Goal: Information Seeking & Learning: Learn about a topic

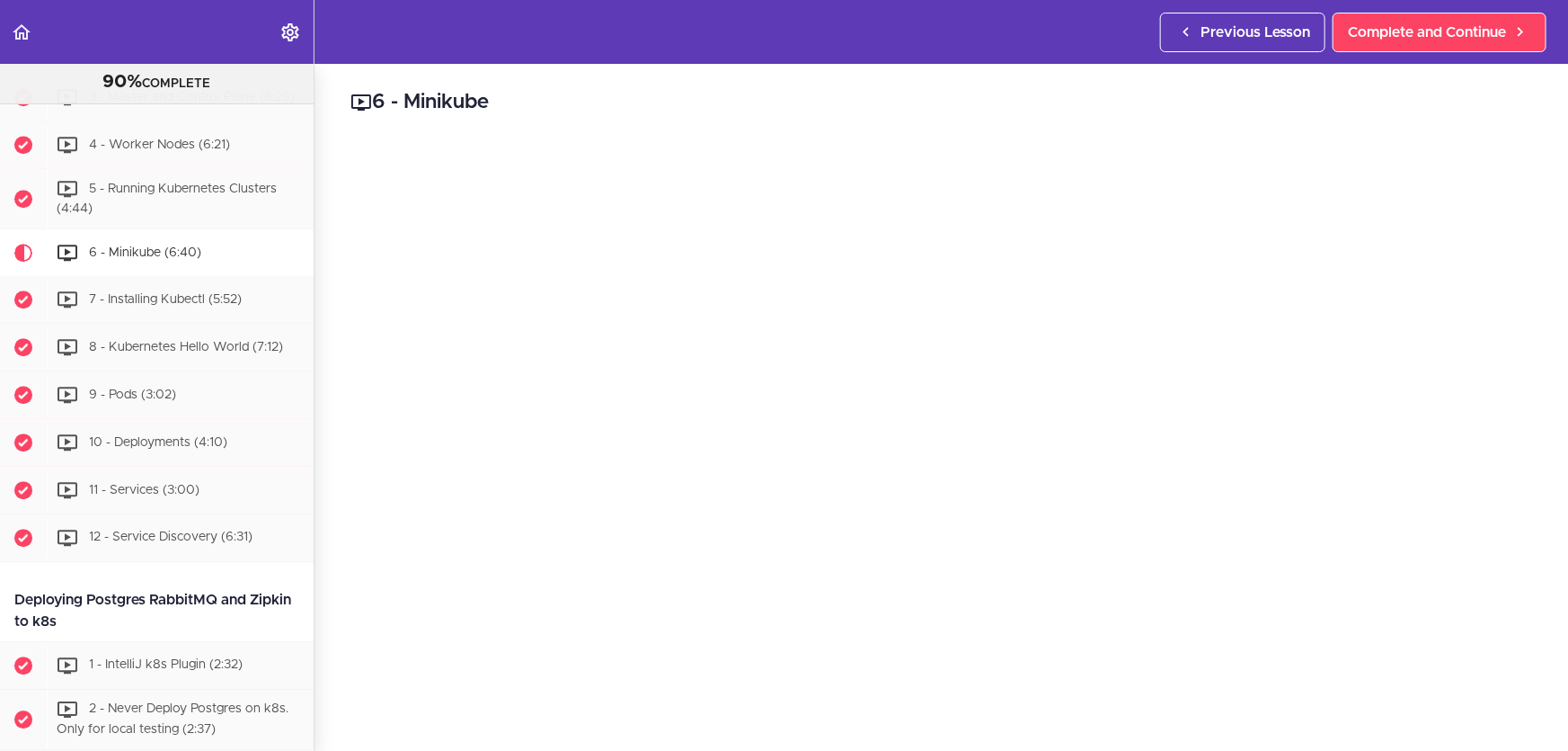
scroll to position [81, 0]
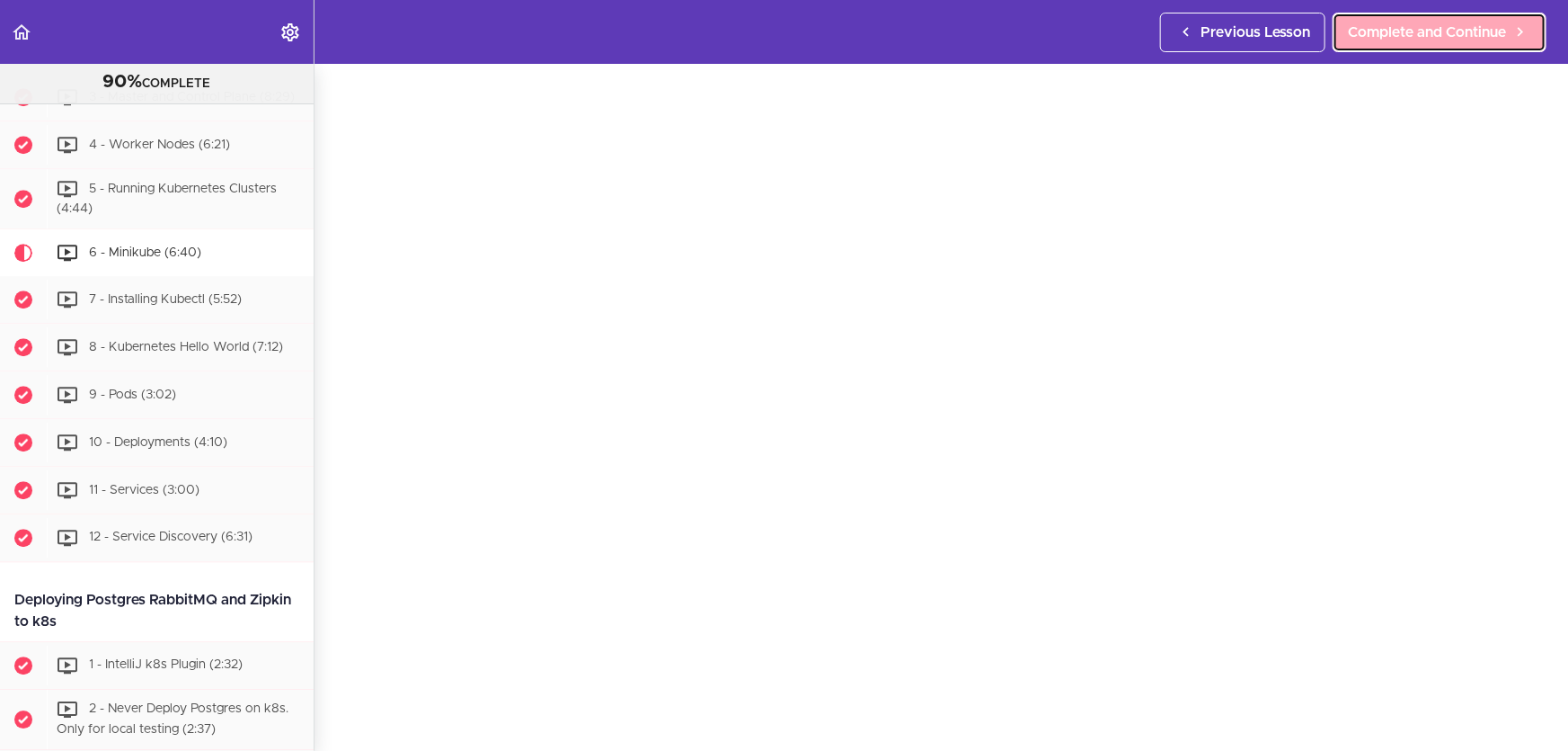
click at [1480, 31] on span "Complete and Continue" at bounding box center [1428, 31] width 159 height 21
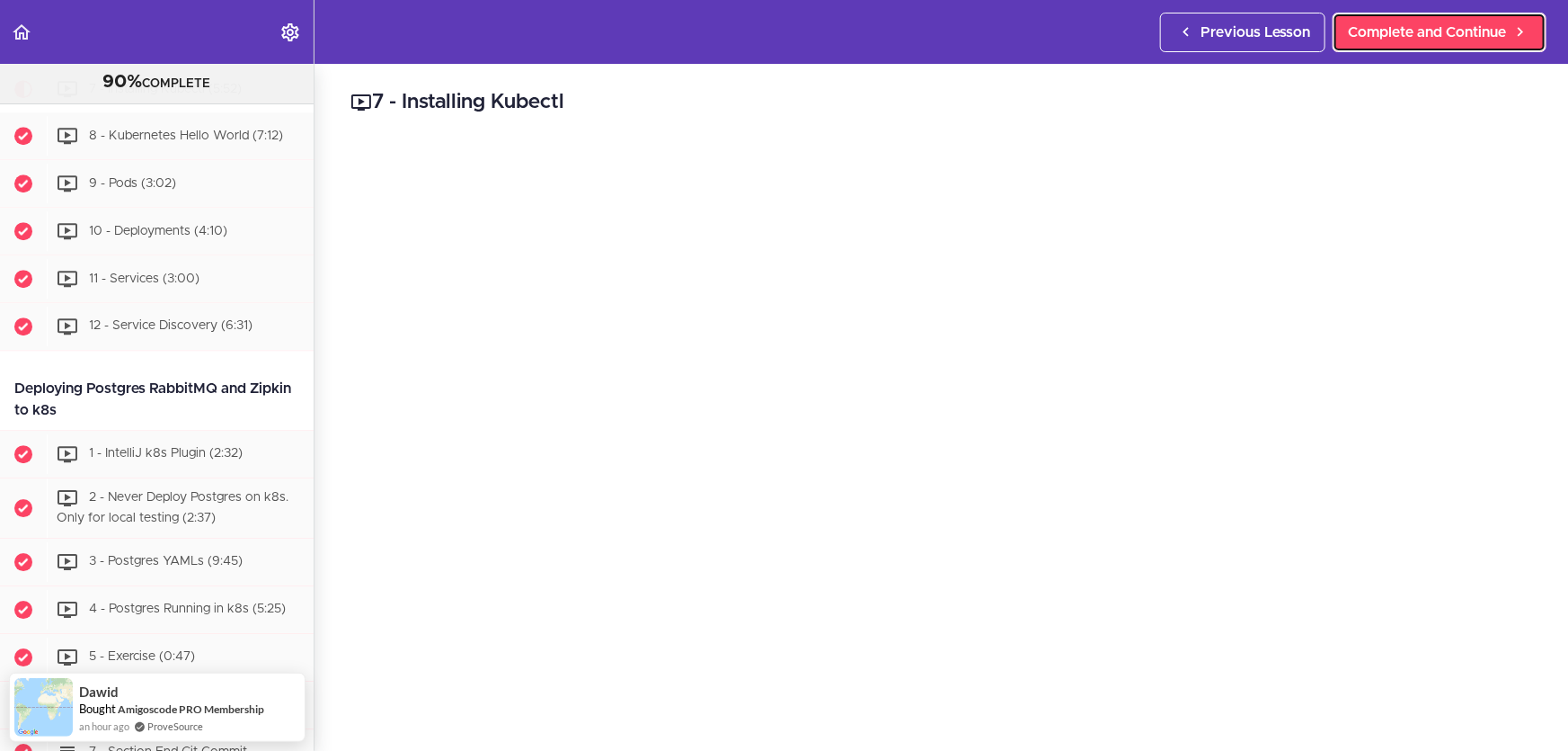
scroll to position [81, 0]
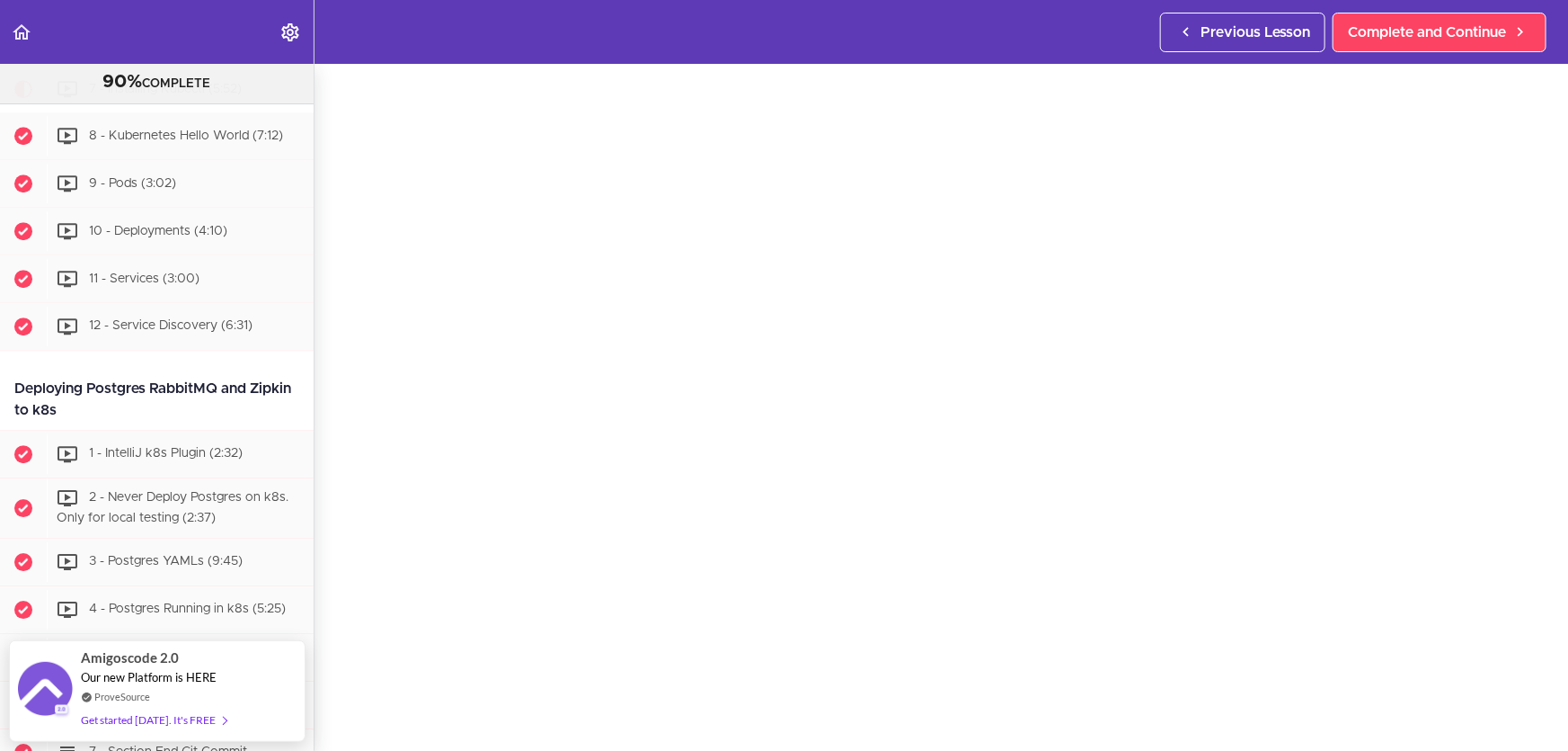
click at [757, 733] on section "Microservices and Distributed Systems 90% COMPLETE Getting Started 1 - Few Word…" at bounding box center [784, 407] width 1568 height 686
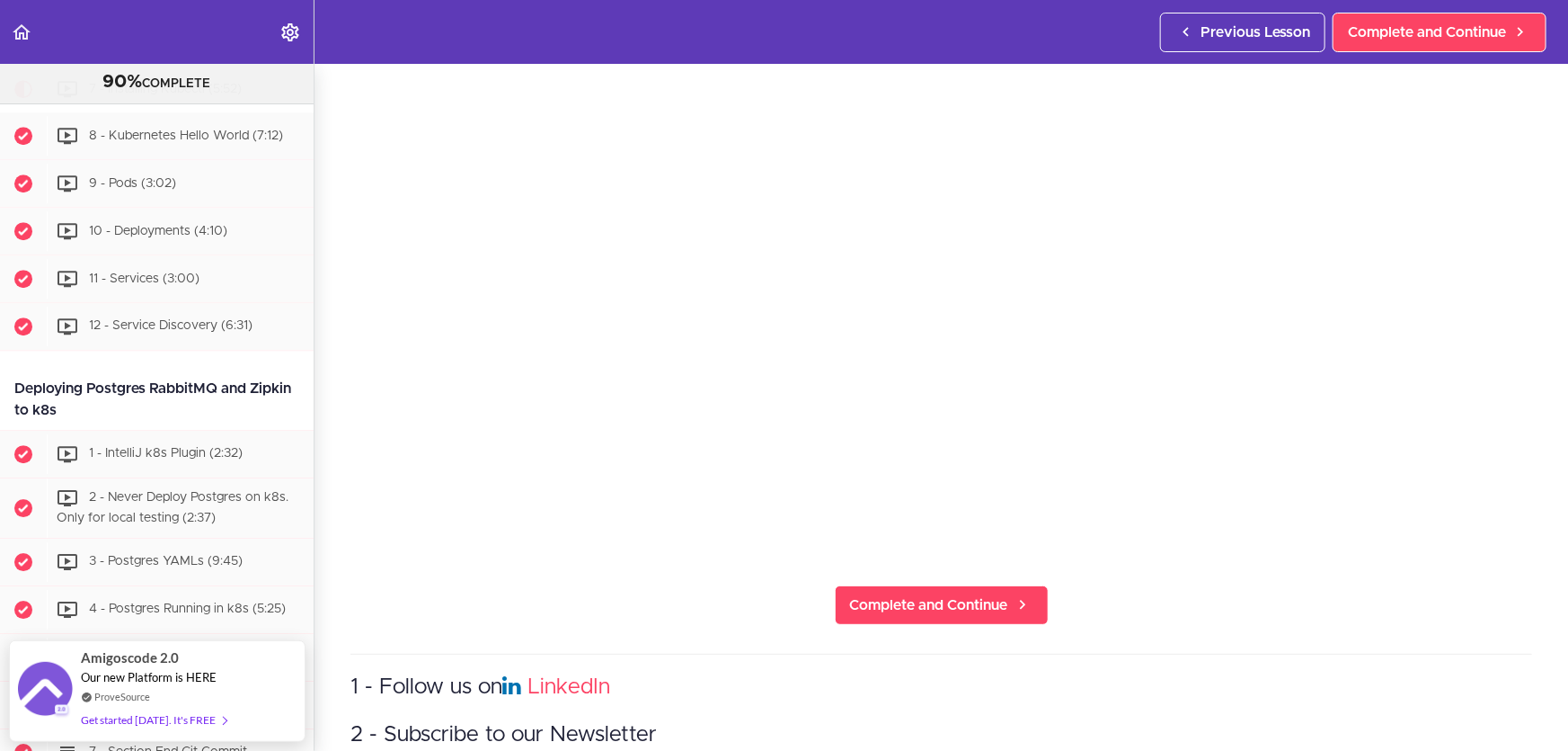
scroll to position [490, 0]
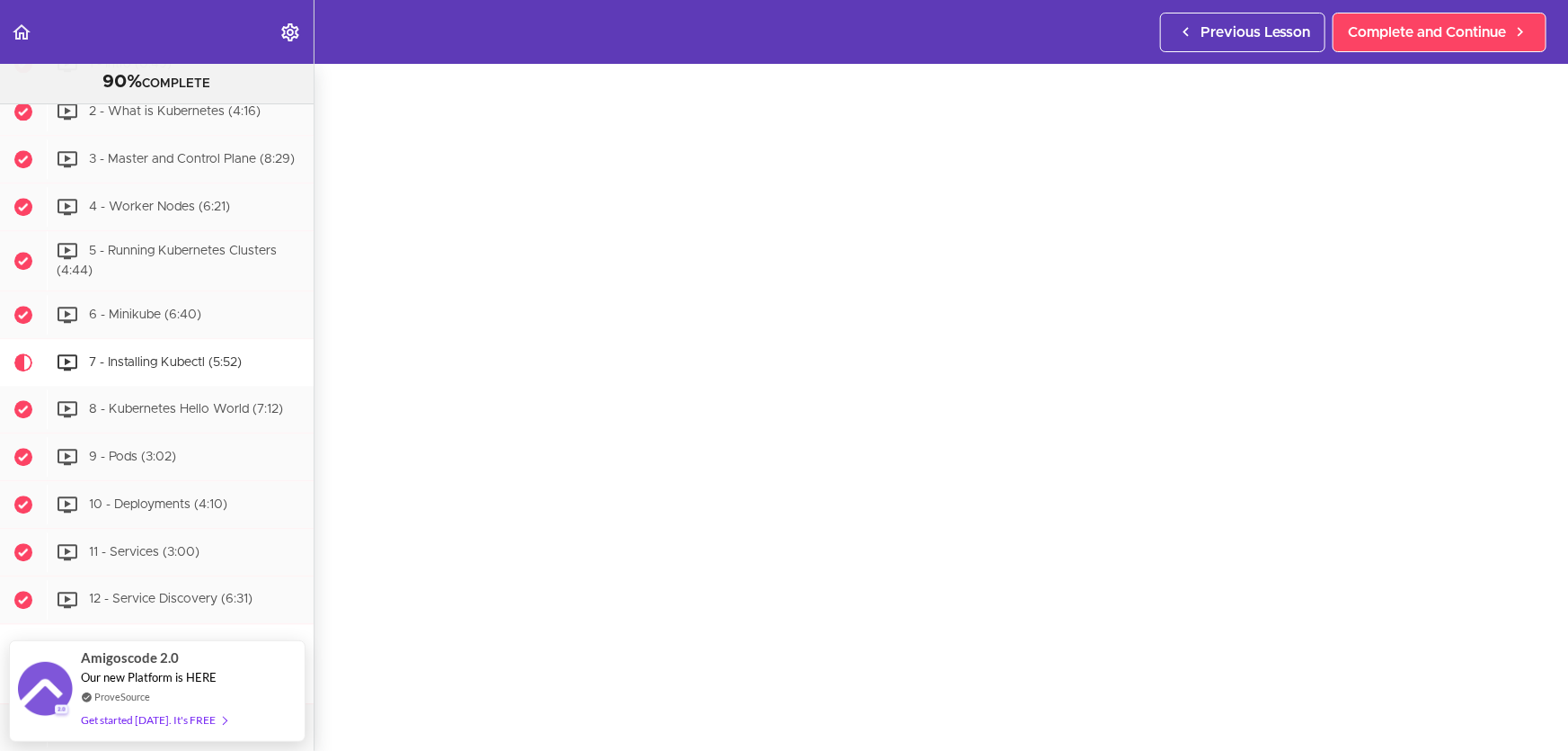
scroll to position [5828, 0]
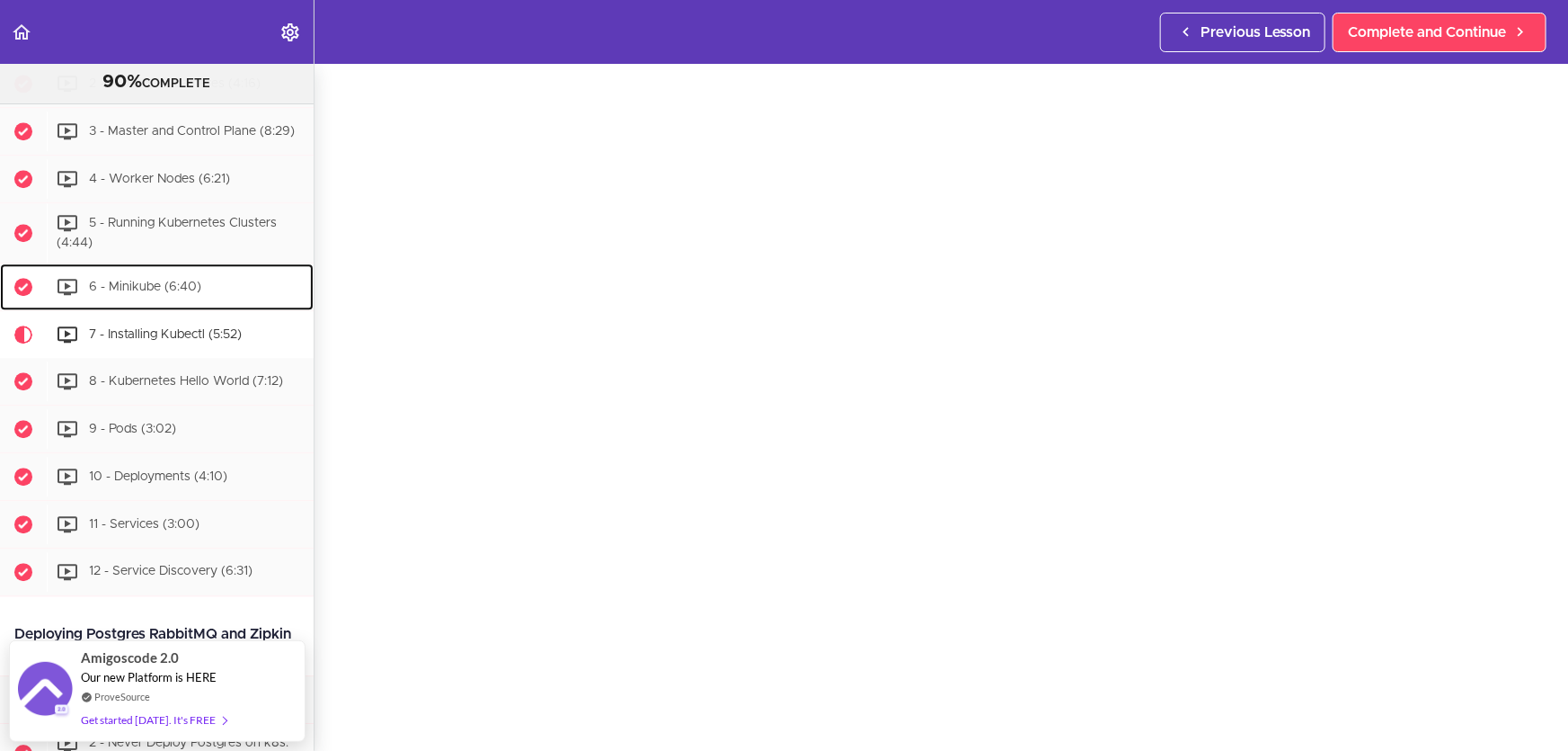
click at [222, 306] on div "6 - Minikube (6:40)" at bounding box center [180, 286] width 267 height 40
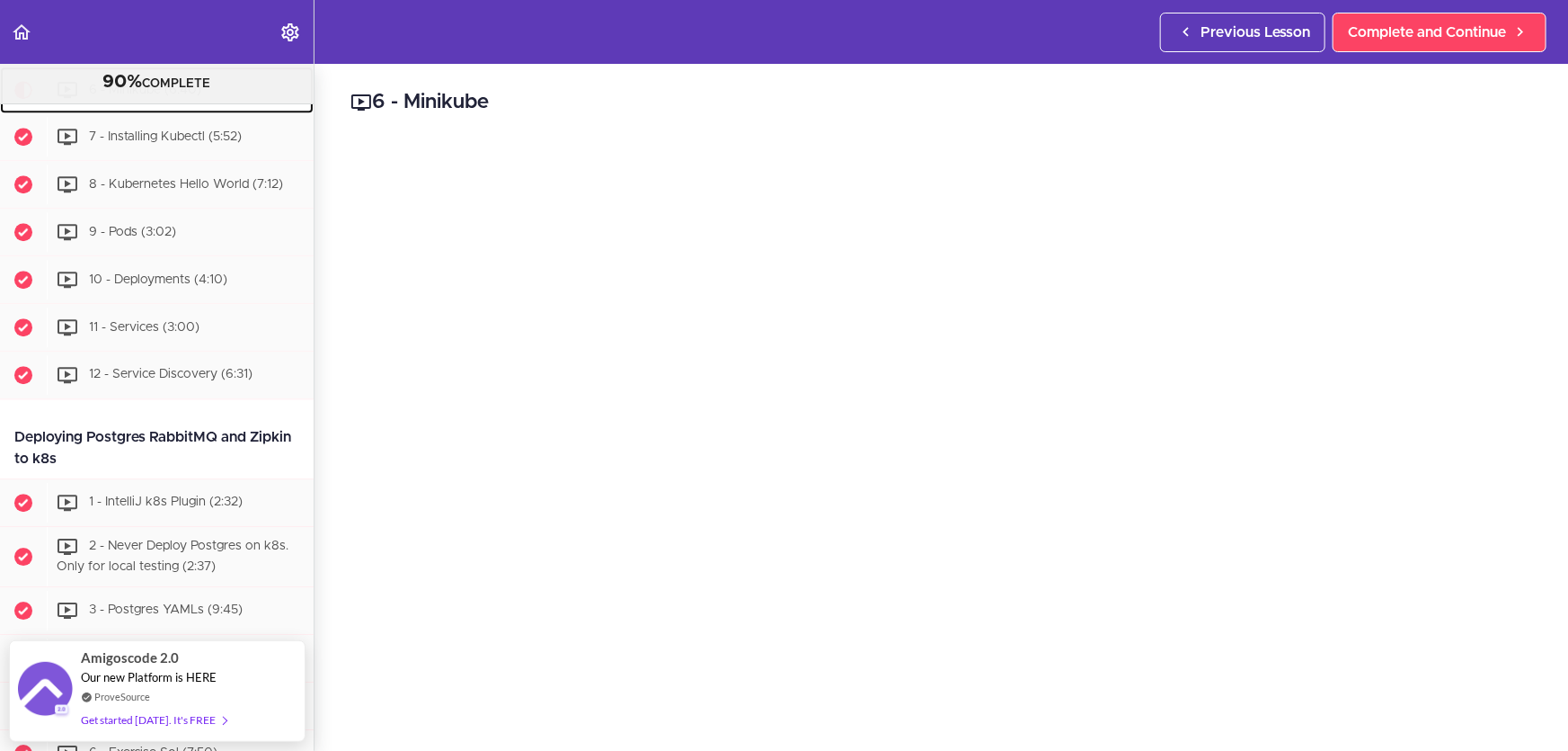
scroll to position [6025, 0]
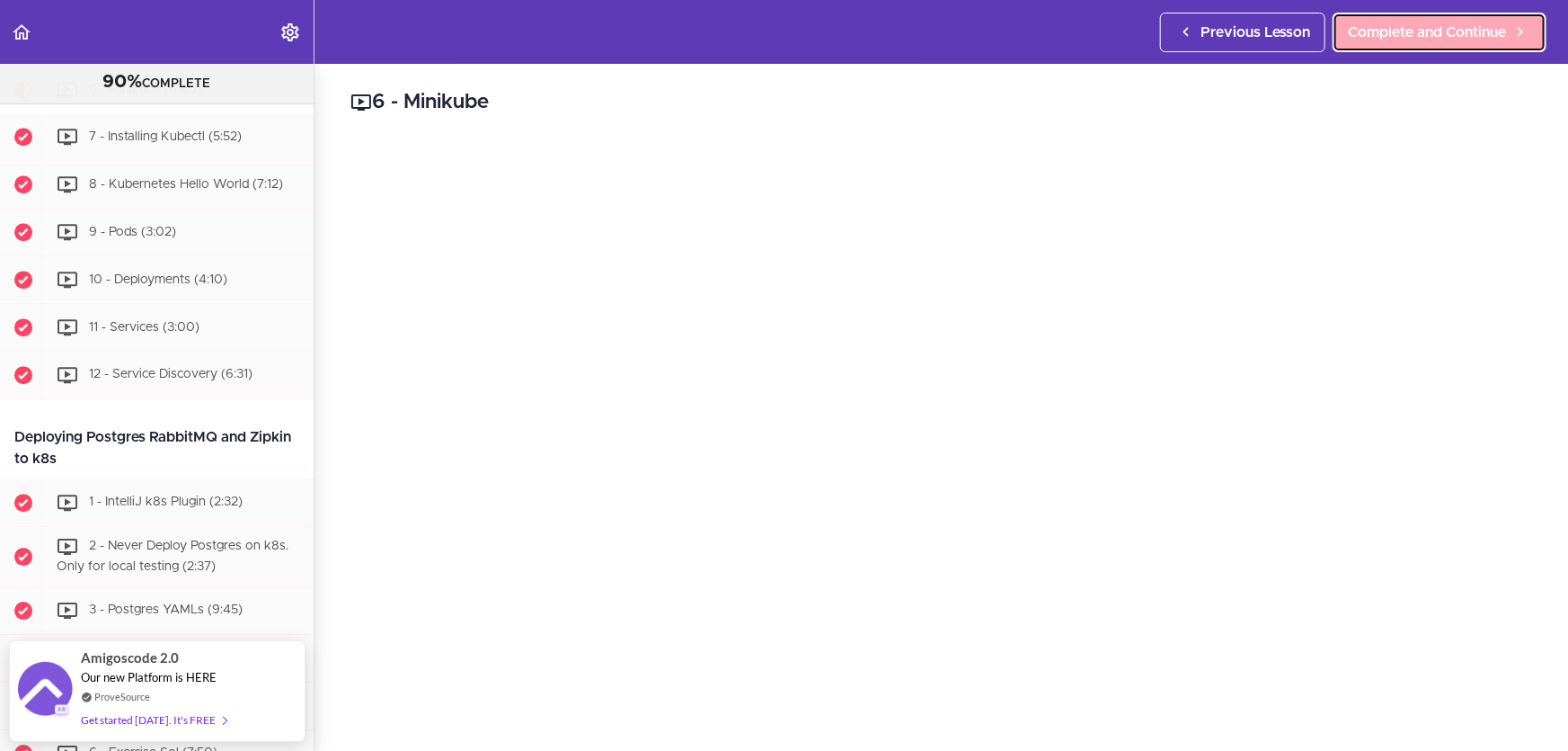
click at [1396, 41] on span "Complete and Continue" at bounding box center [1428, 31] width 159 height 21
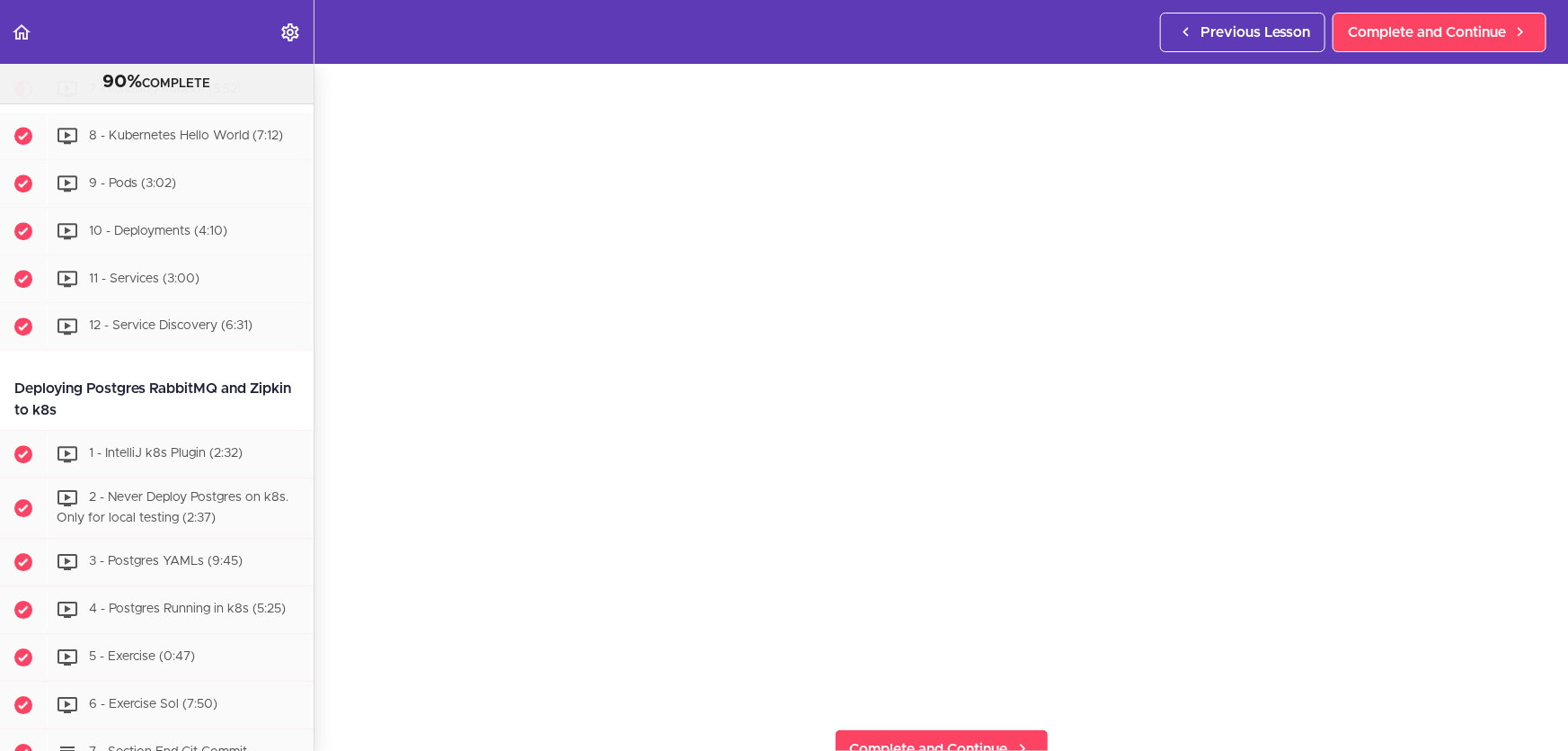
scroll to position [110, 0]
